Goal: Use online tool/utility: Use online tool/utility

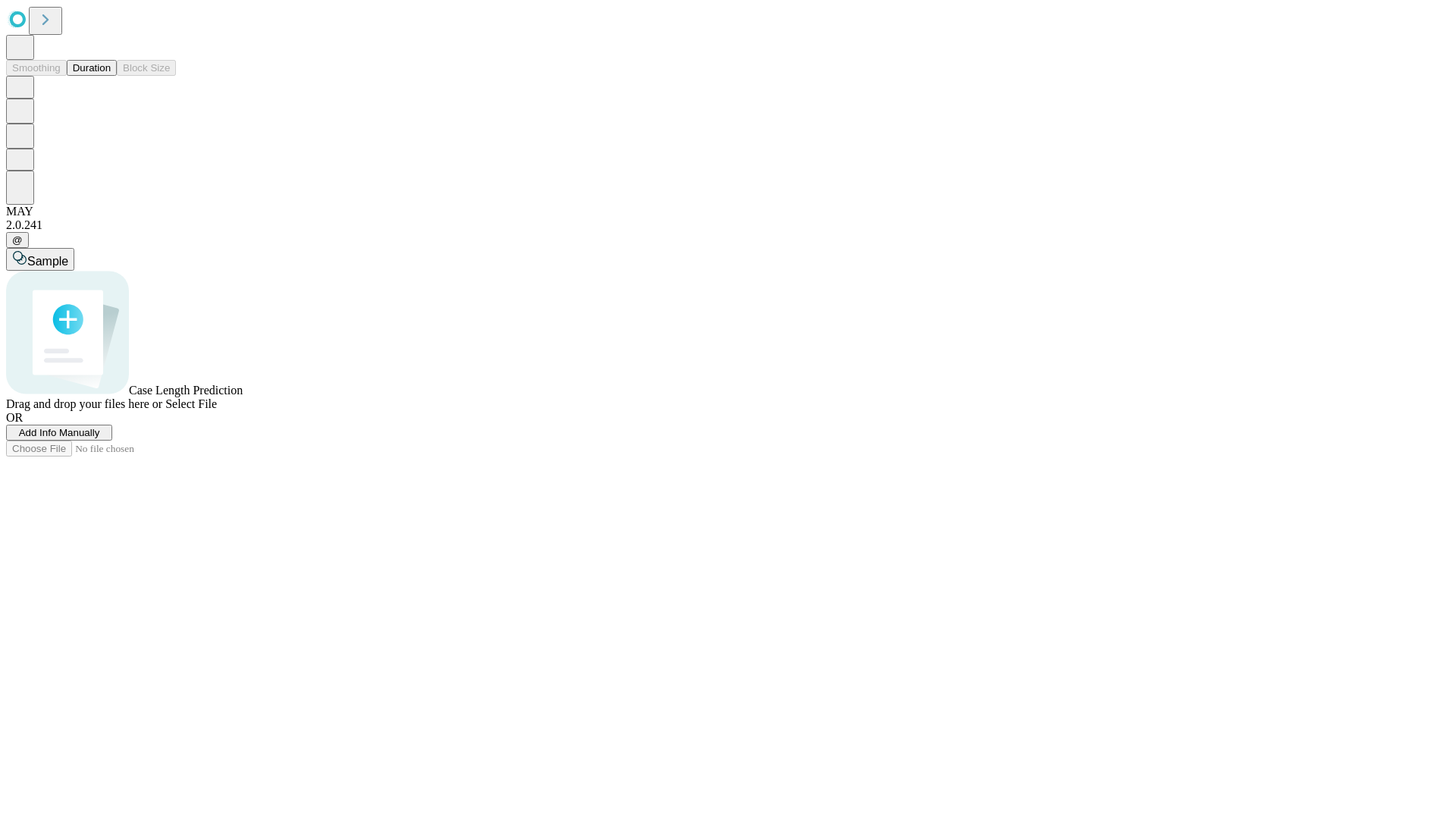
click at [111, 75] on button "Duration" at bounding box center [92, 68] width 50 height 15
click at [69, 255] on span "Sample" at bounding box center [47, 261] width 41 height 13
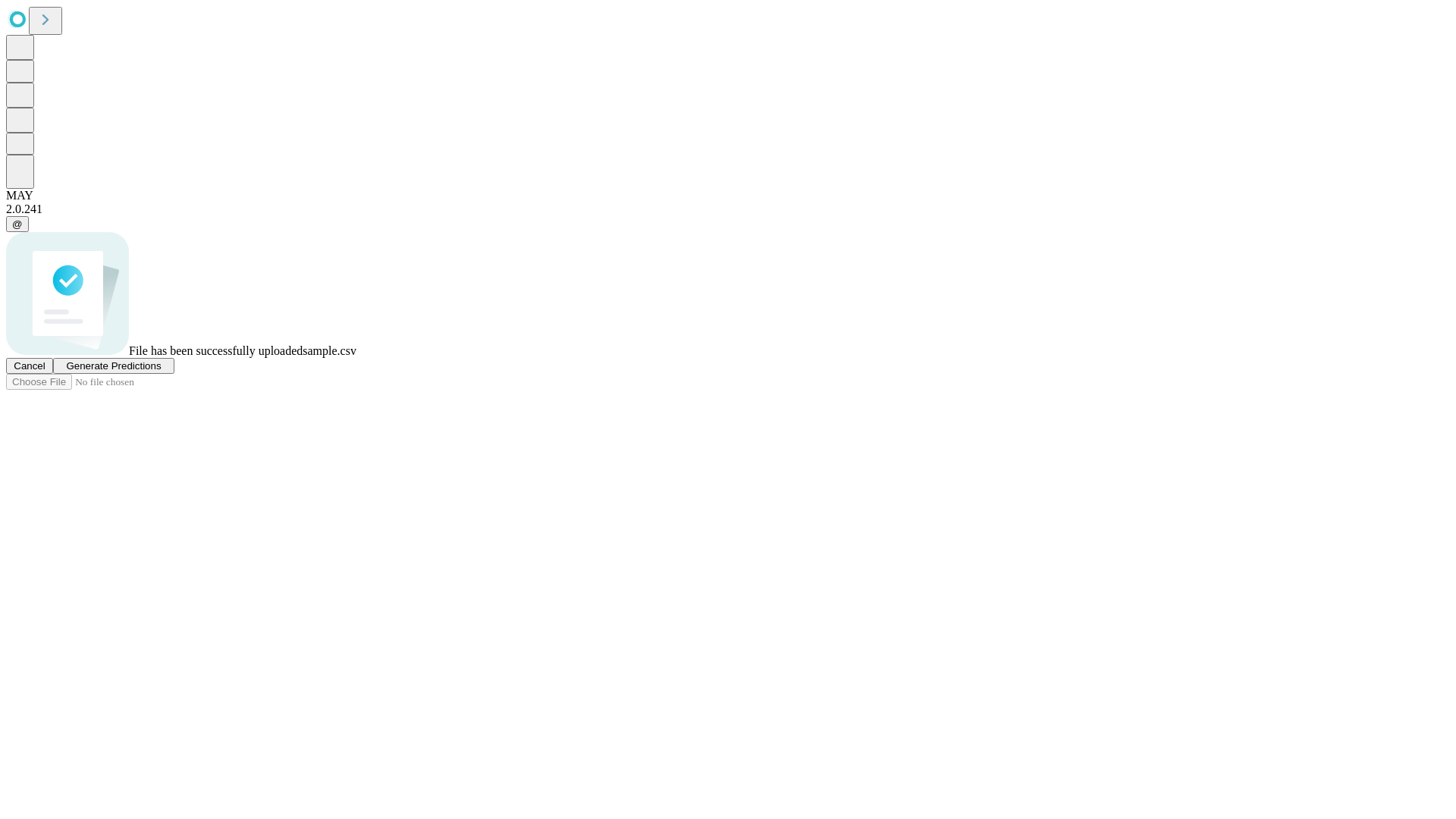
click at [160, 371] on span "Generate Predictions" at bounding box center [113, 366] width 95 height 12
